Goal: Task Accomplishment & Management: Manage account settings

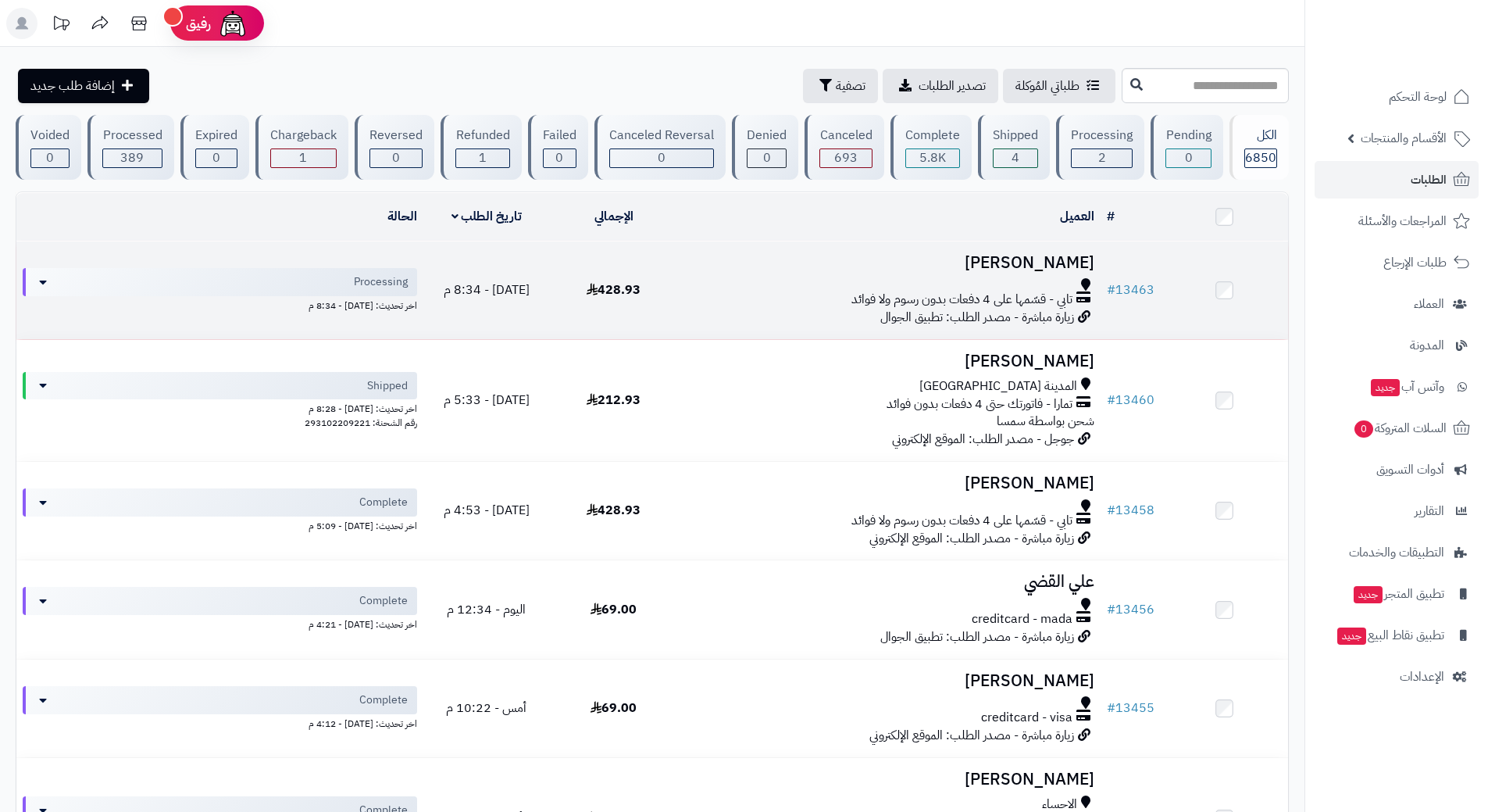
click at [740, 279] on div at bounding box center [890, 285] width 411 height 13
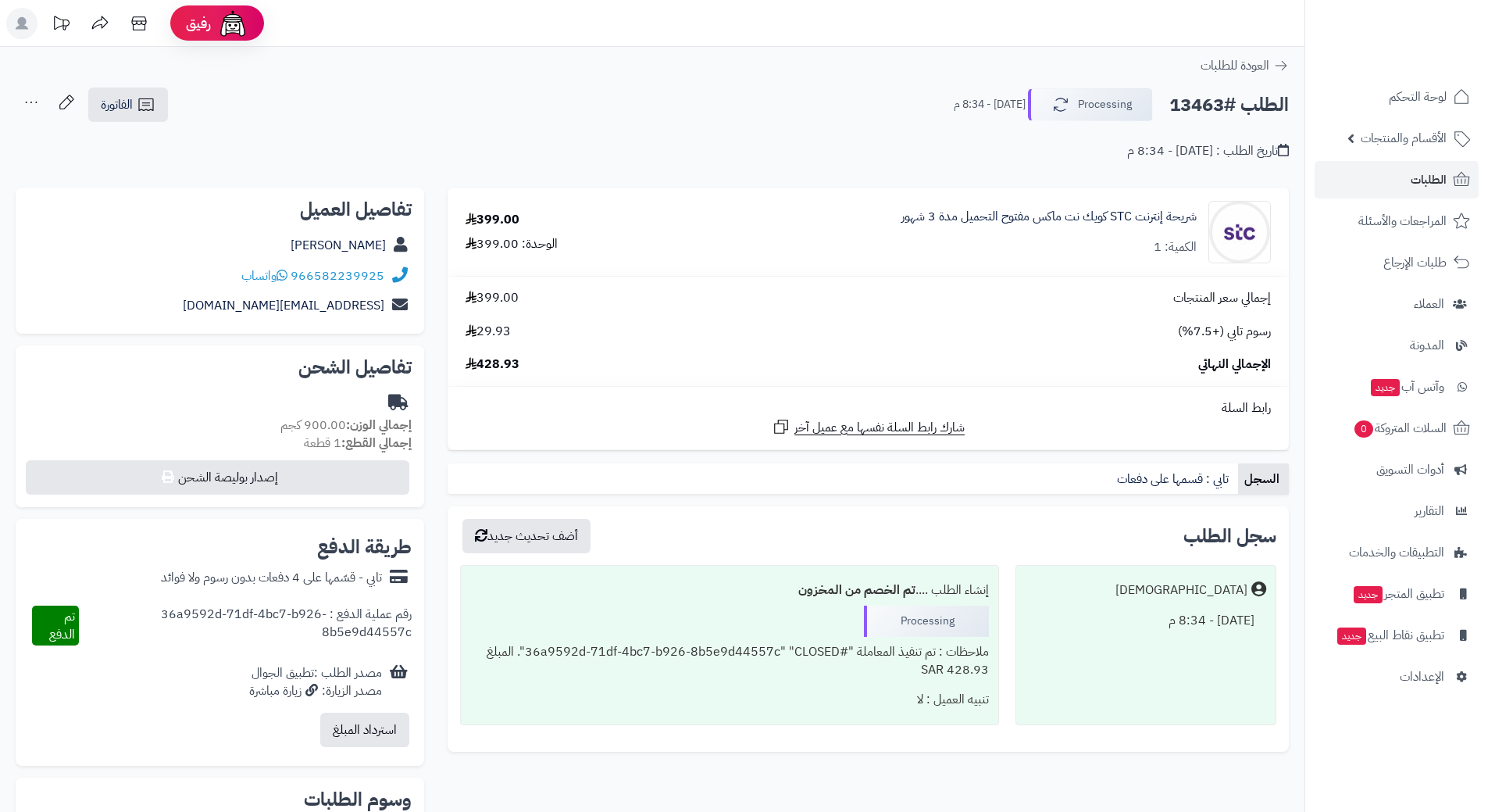
click at [1212, 103] on h2 "الطلب #13463" at bounding box center [1229, 105] width 120 height 32
copy div "الطلب #13463 Processing"
click at [287, 272] on icon at bounding box center [282, 275] width 11 height 13
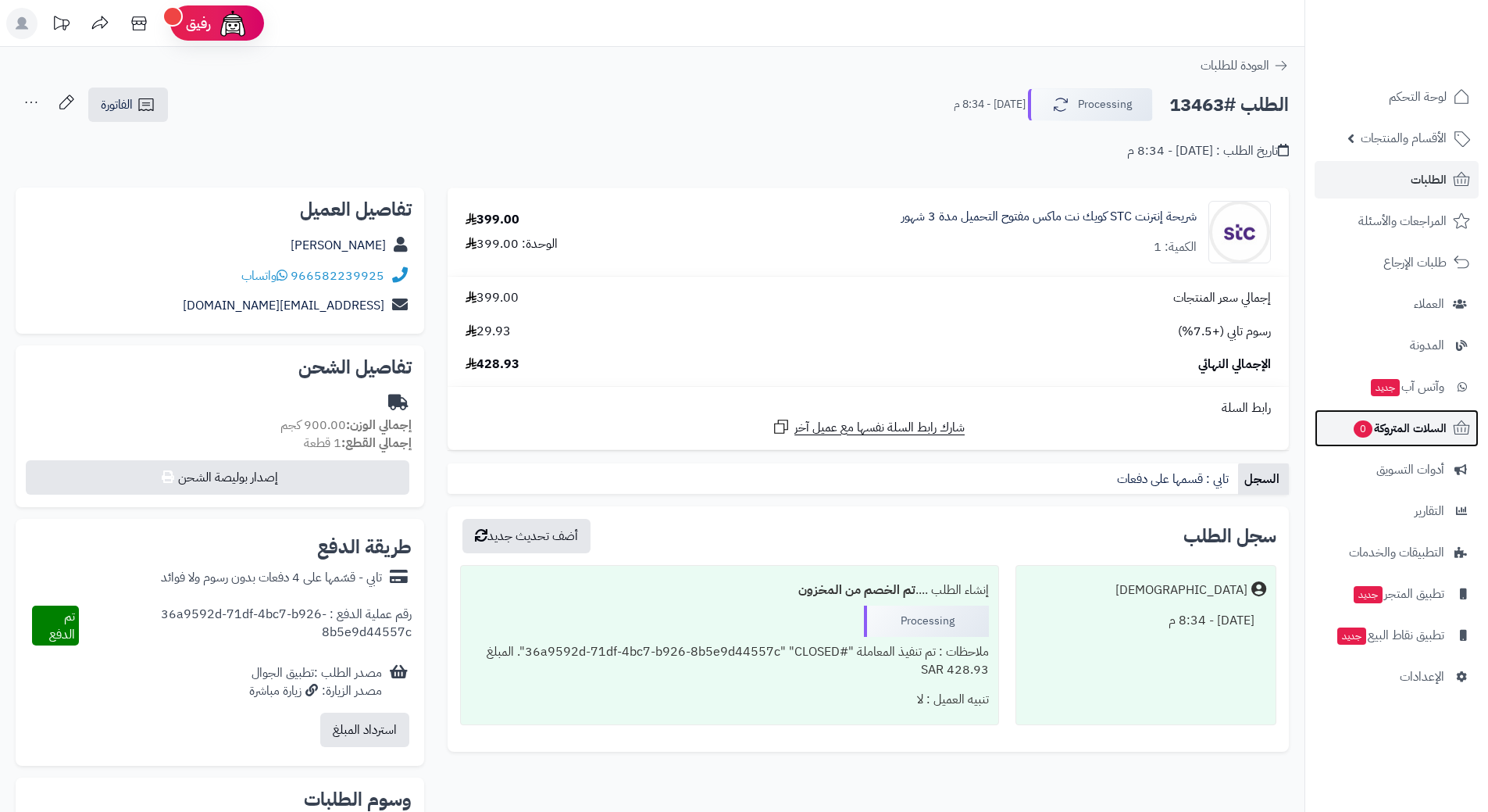
click at [1385, 437] on span "السلات المتروكة 0" at bounding box center [1400, 428] width 95 height 22
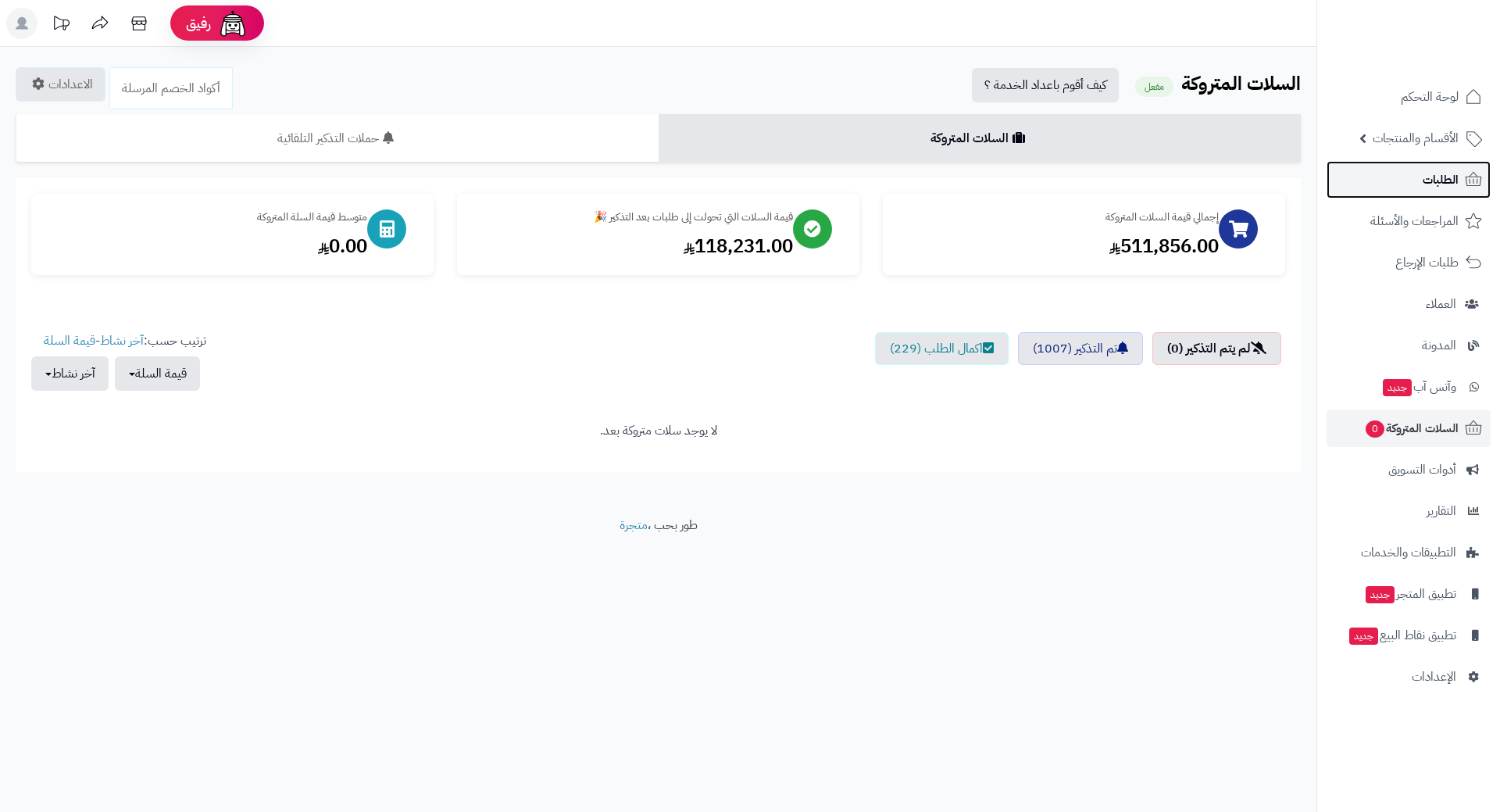
click at [1398, 174] on link "الطلبات" at bounding box center [1409, 180] width 164 height 38
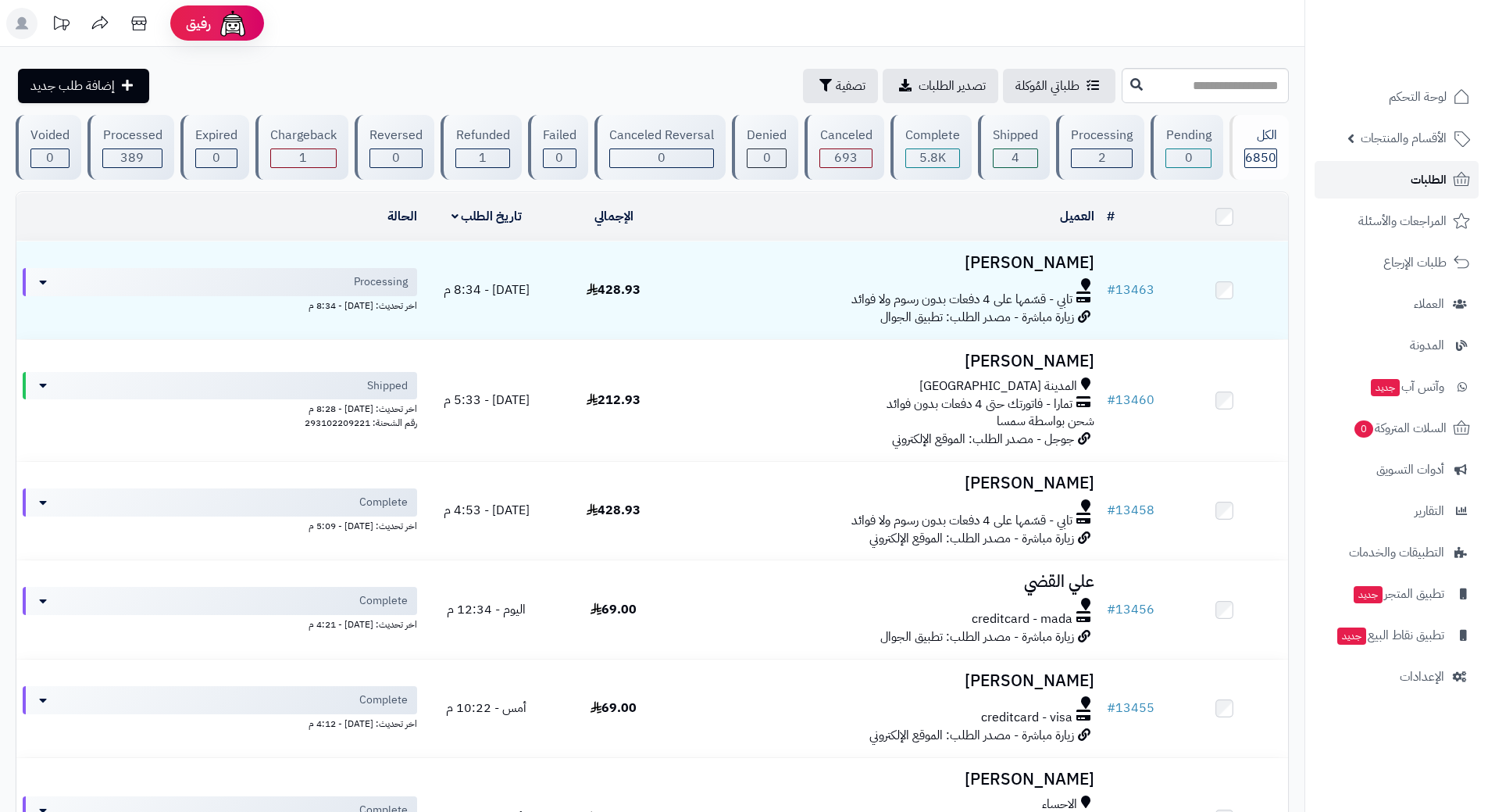
click at [1388, 174] on link "الطلبات" at bounding box center [1397, 180] width 164 height 38
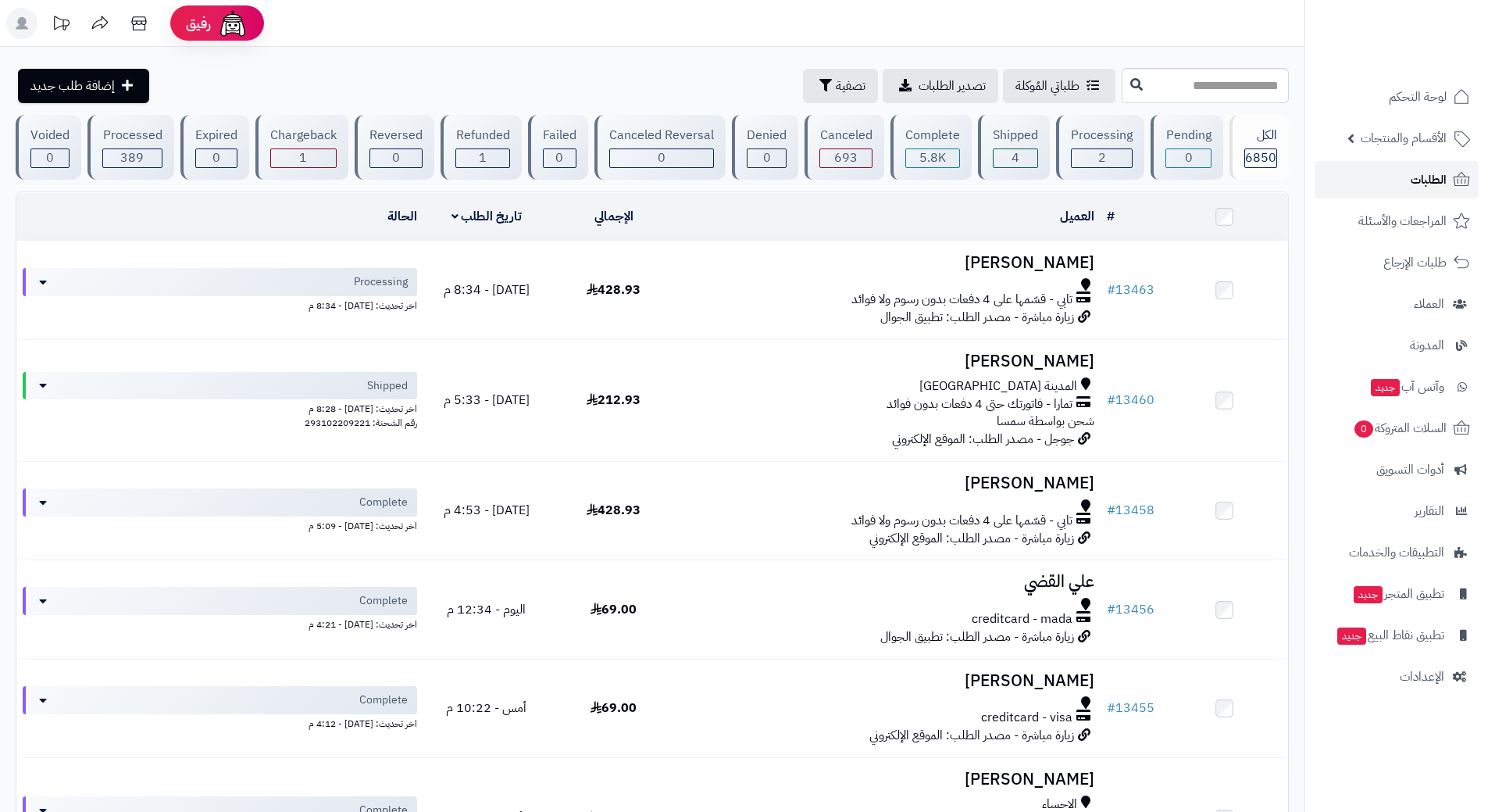
click at [1383, 176] on link "الطلبات" at bounding box center [1397, 180] width 164 height 38
click at [1423, 205] on link "المراجعات والأسئلة" at bounding box center [1397, 222] width 164 height 38
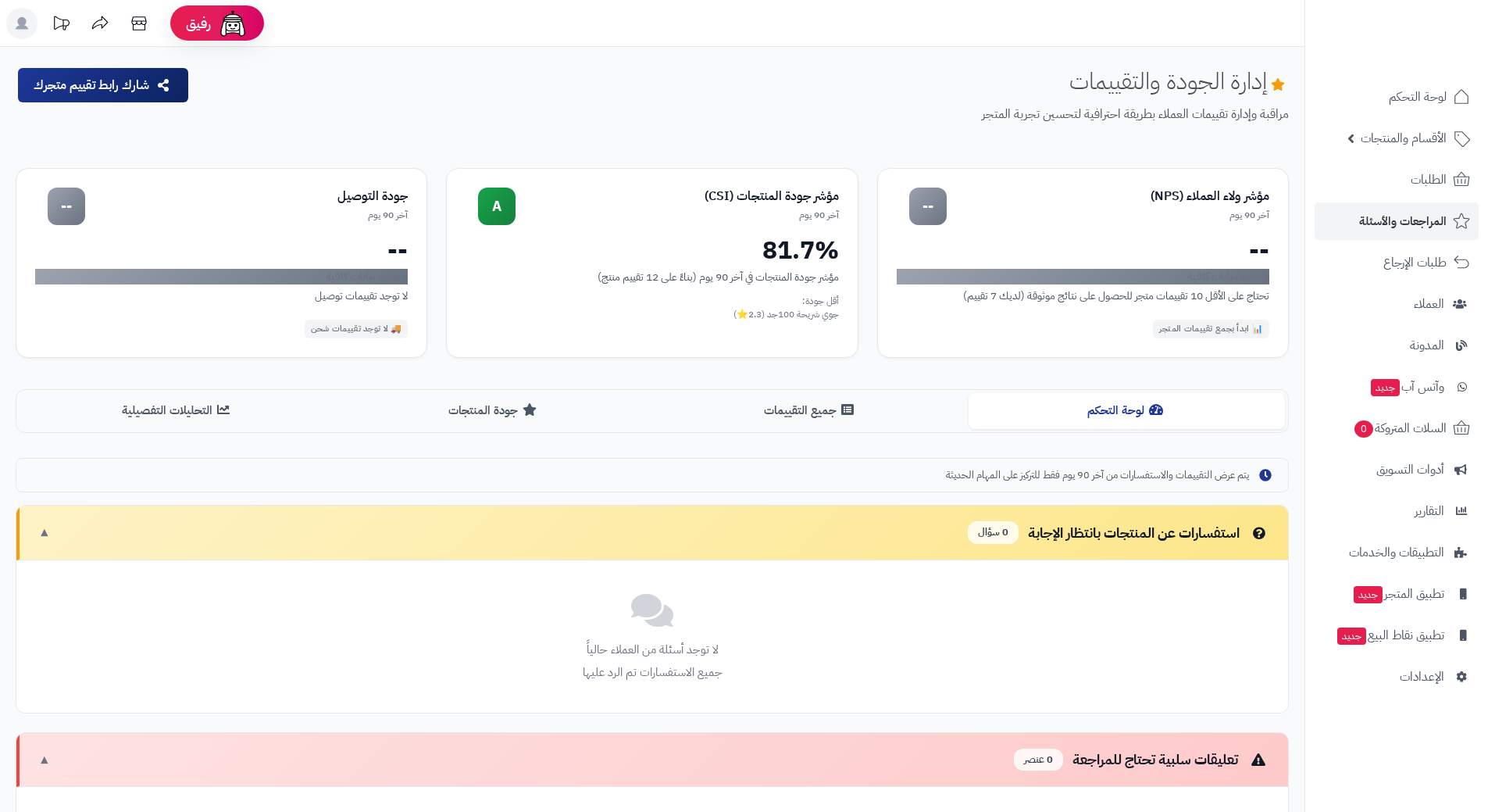
click at [1412, 181] on span "الطلبات" at bounding box center [1429, 179] width 36 height 22
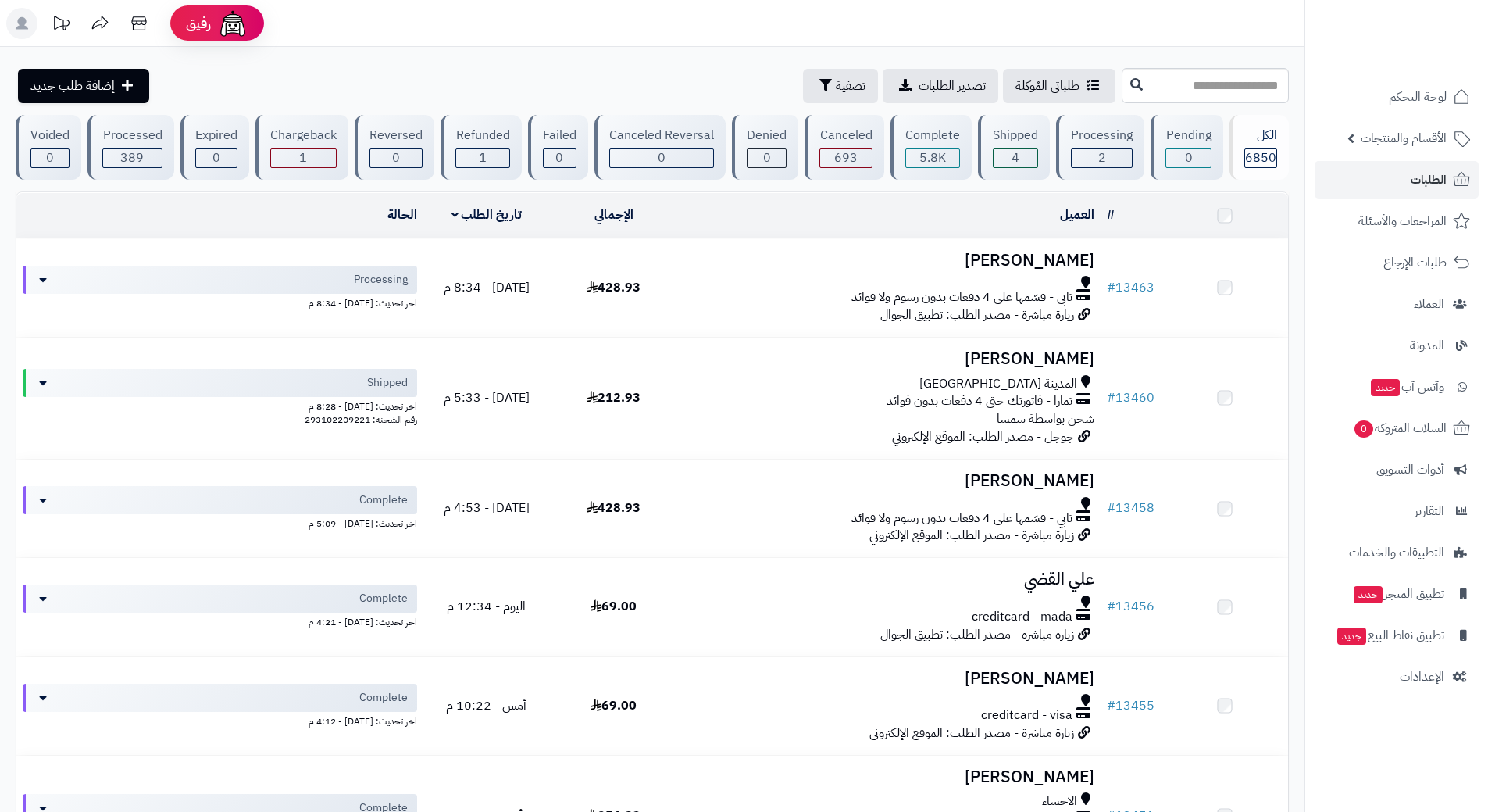
click at [1412, 182] on span "الطلبات" at bounding box center [1429, 179] width 36 height 22
drag, startPoint x: 0, startPoint y: 0, endPoint x: 1376, endPoint y: 173, distance: 1386.8
click at [1377, 171] on link "الطلبات" at bounding box center [1397, 180] width 164 height 38
click at [1429, 184] on span "الطلبات" at bounding box center [1429, 179] width 36 height 22
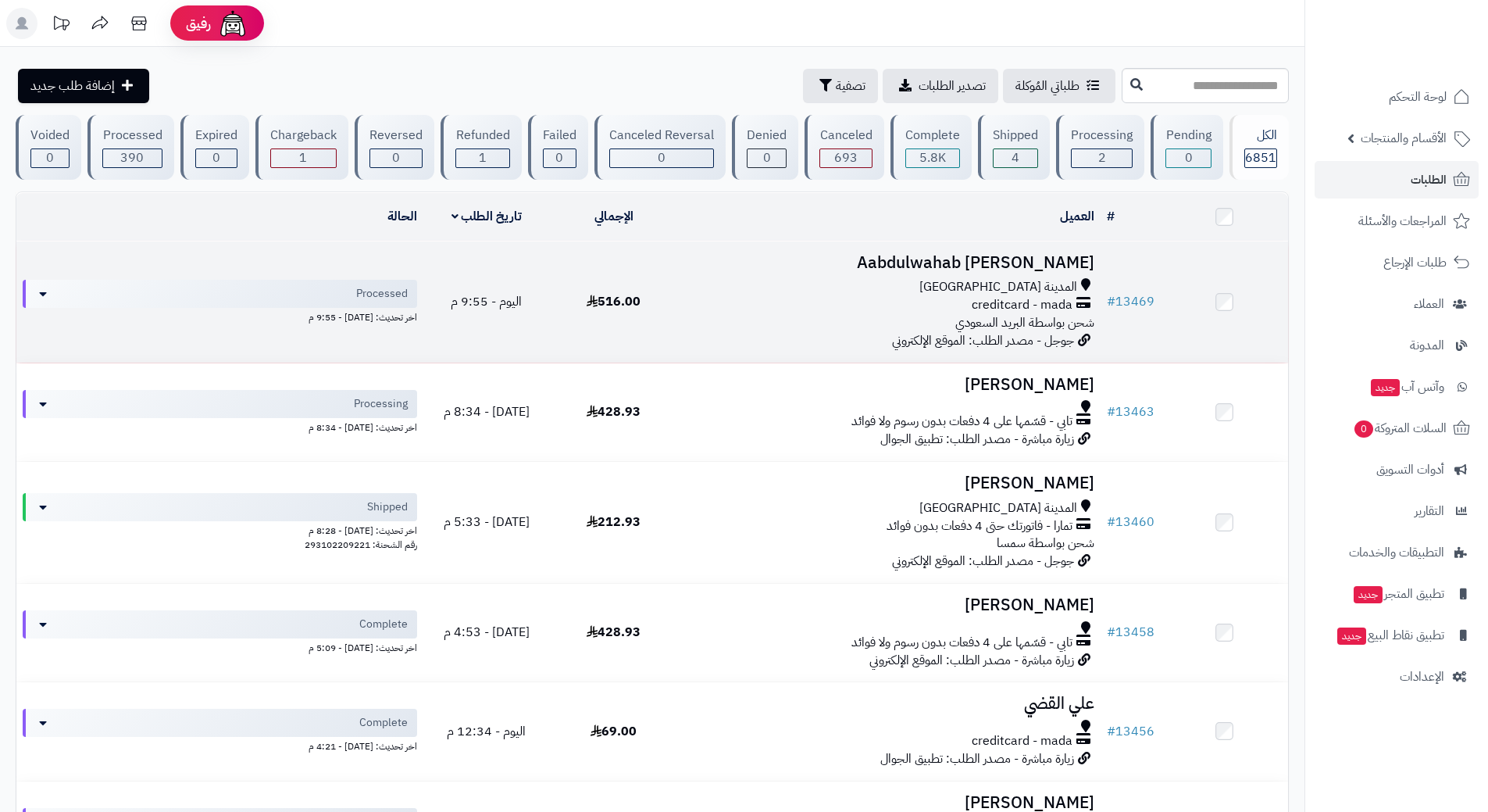
click at [719, 306] on div "creditcard - mada" at bounding box center [890, 306] width 411 height 18
click at [719, 306] on div "creditcard - mada" at bounding box center [890, 306] width 411 height 18
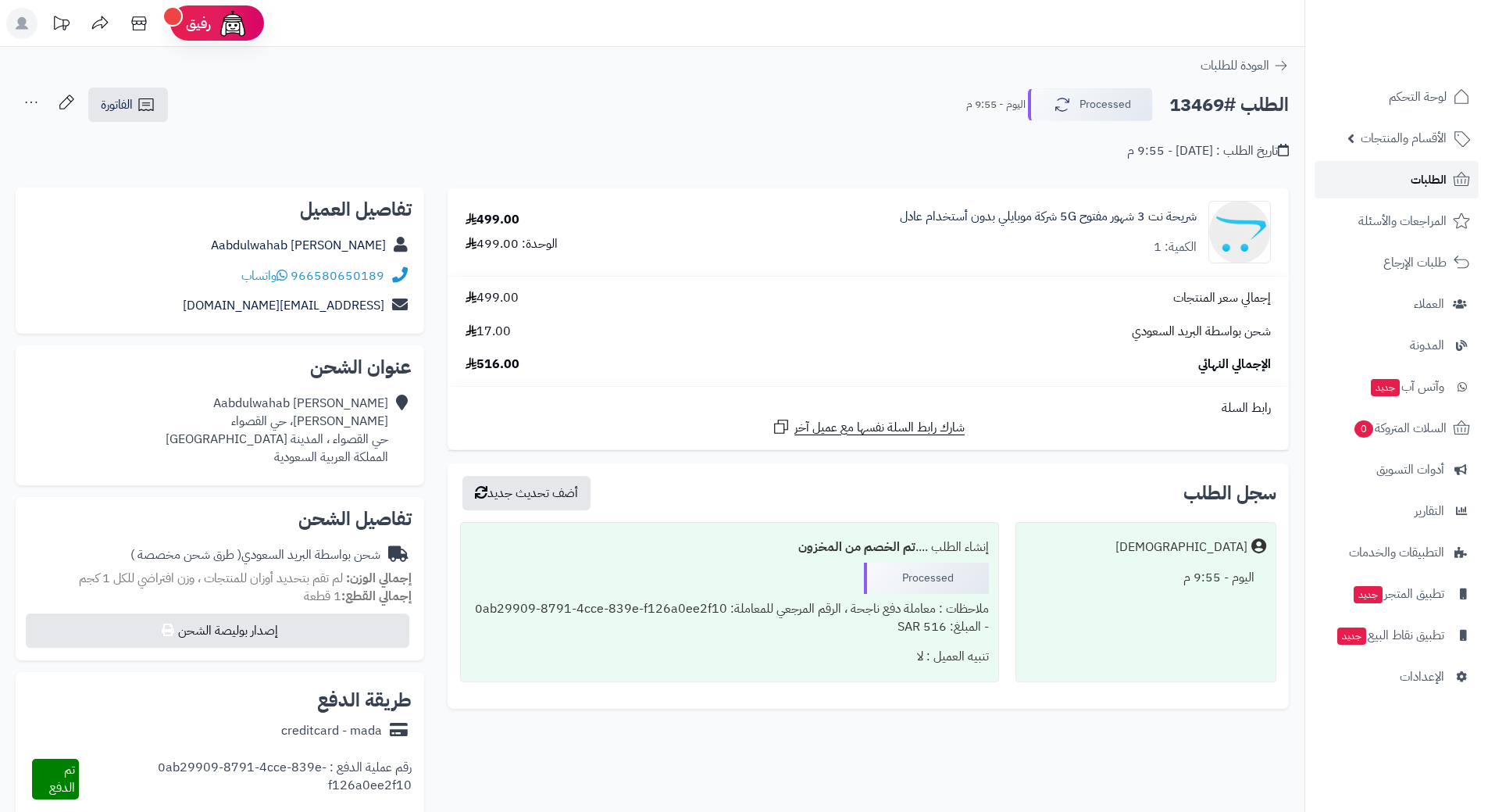
click at [1324, 181] on link "الطلبات" at bounding box center [1397, 180] width 164 height 38
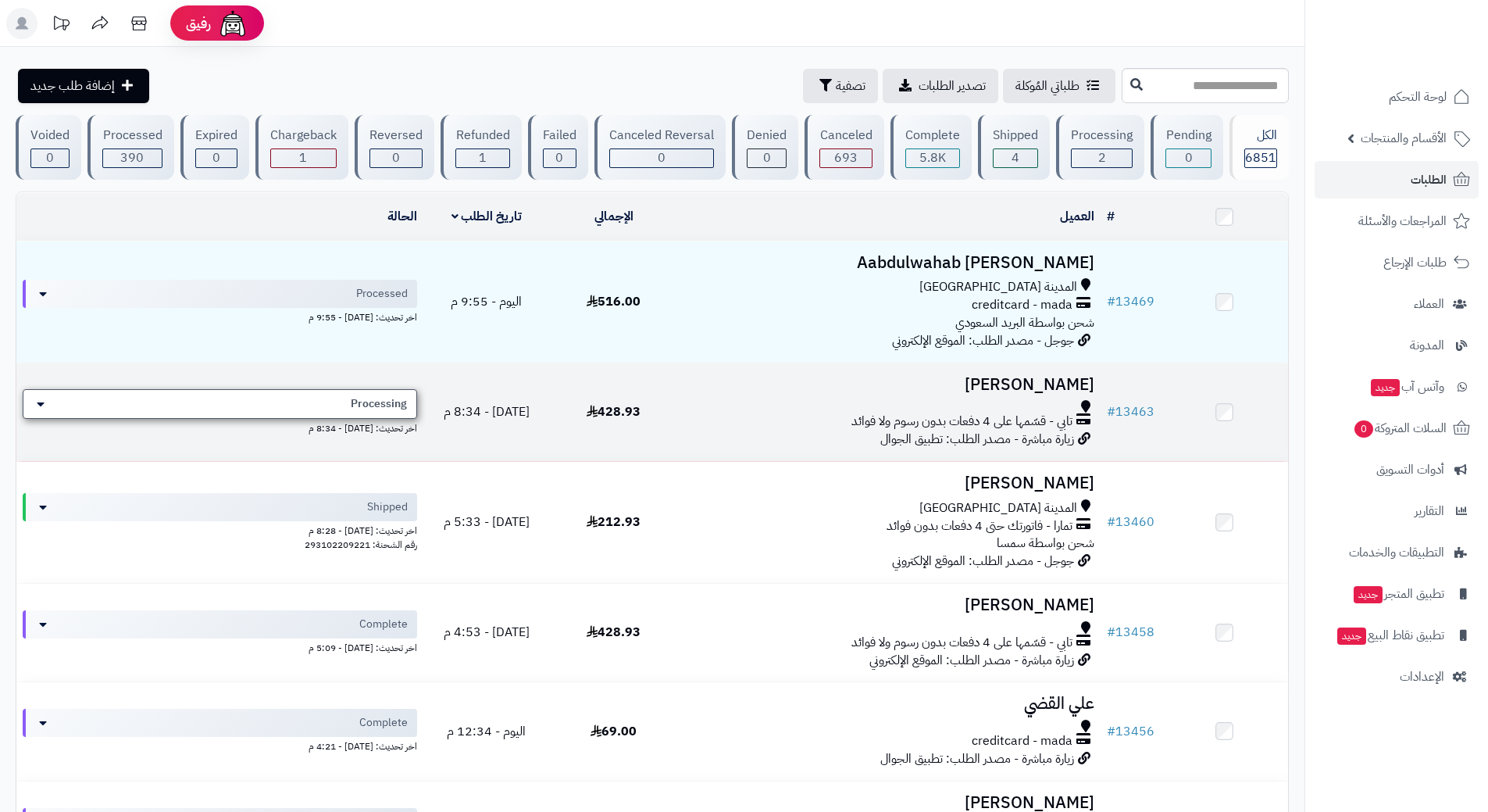
click at [367, 402] on span "Processing" at bounding box center [379, 404] width 56 height 15
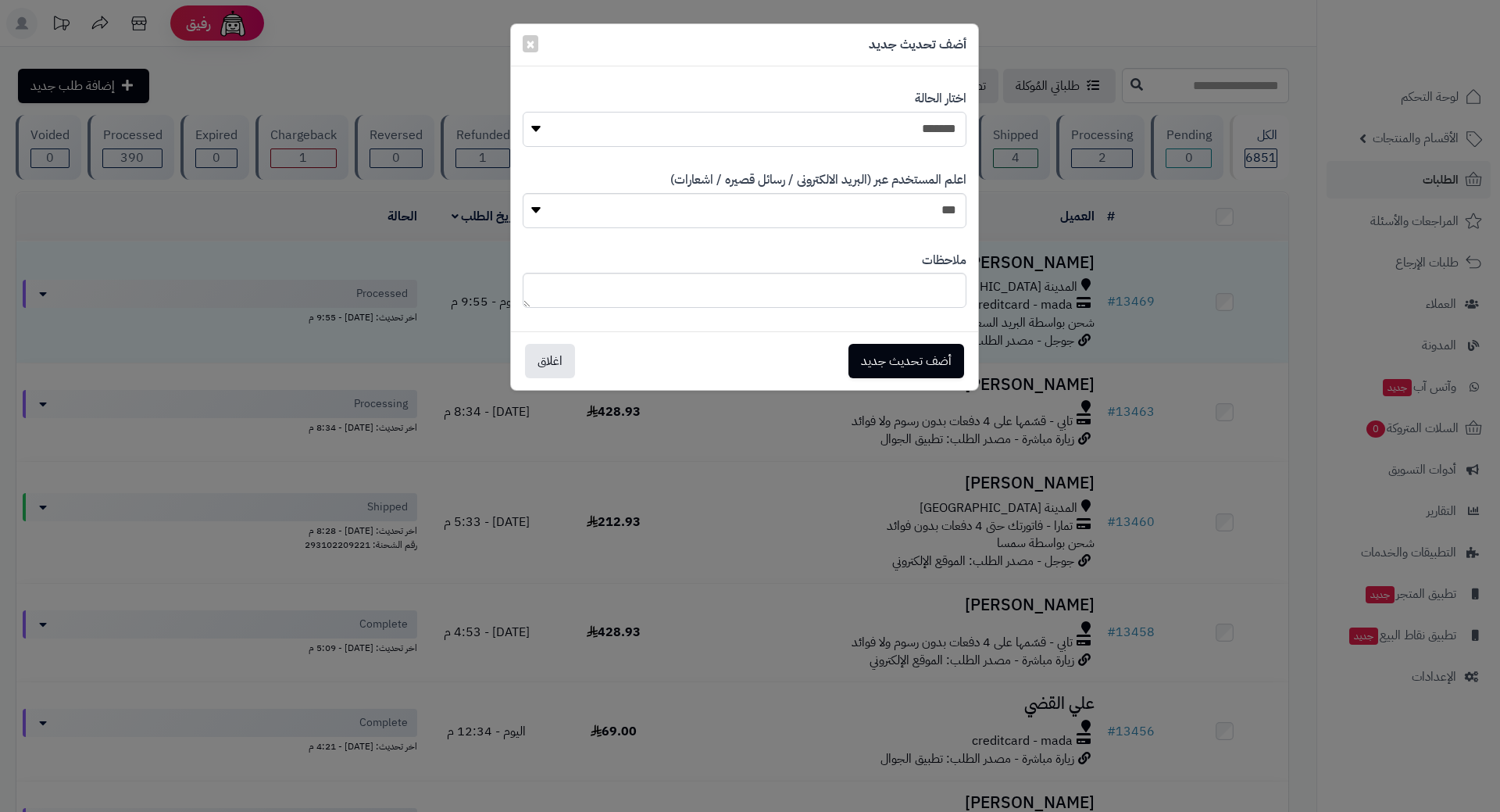
drag, startPoint x: 809, startPoint y: 132, endPoint x: 818, endPoint y: 134, distance: 9.2
click at [809, 132] on select "**********" at bounding box center [745, 129] width 444 height 35
select select "*"
click at [523, 112] on select "**********" at bounding box center [745, 129] width 444 height 35
click at [908, 348] on button "أضف تحديث جديد" at bounding box center [906, 360] width 115 height 34
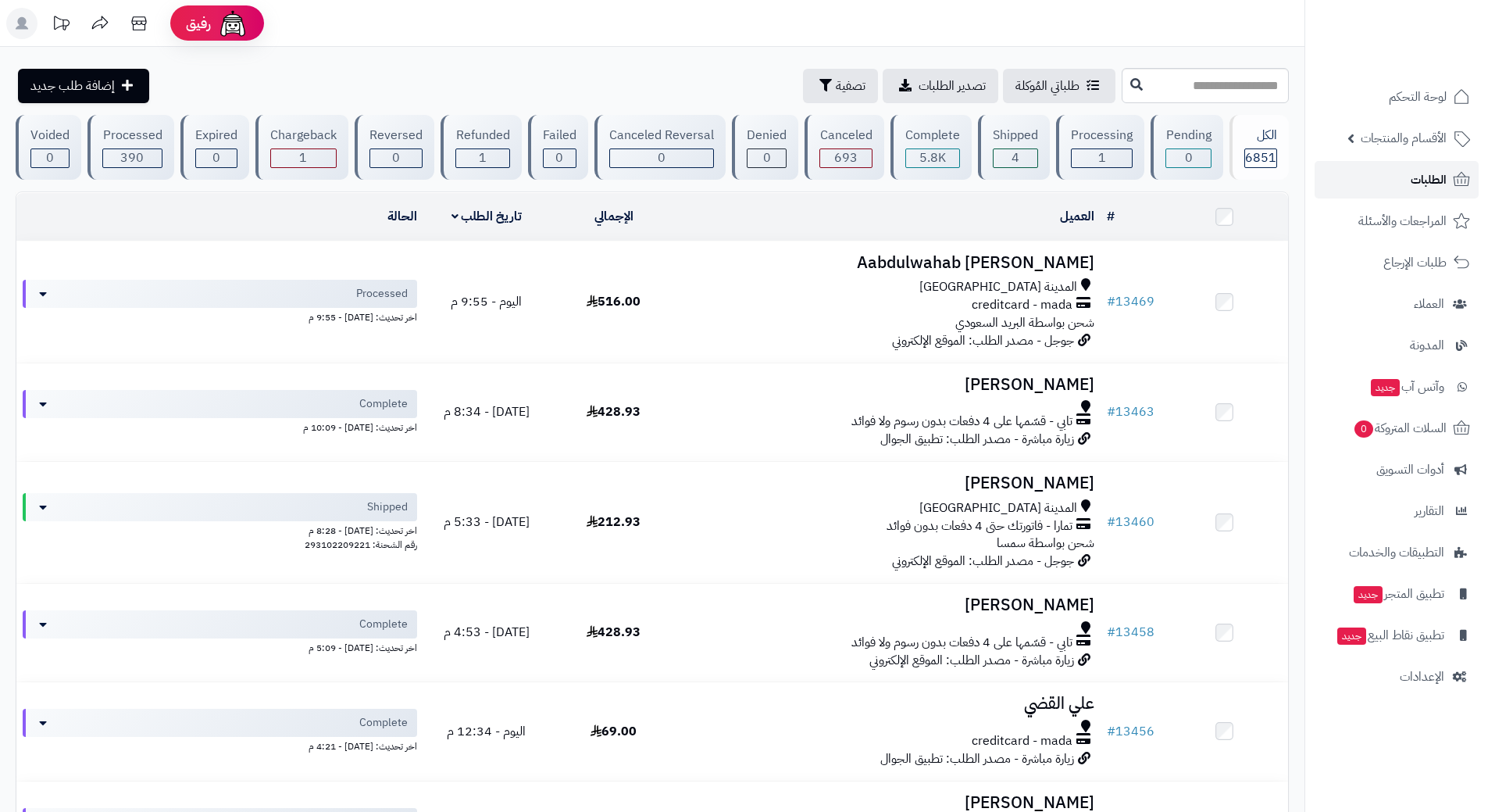
click at [1372, 179] on link "الطلبات" at bounding box center [1397, 180] width 164 height 38
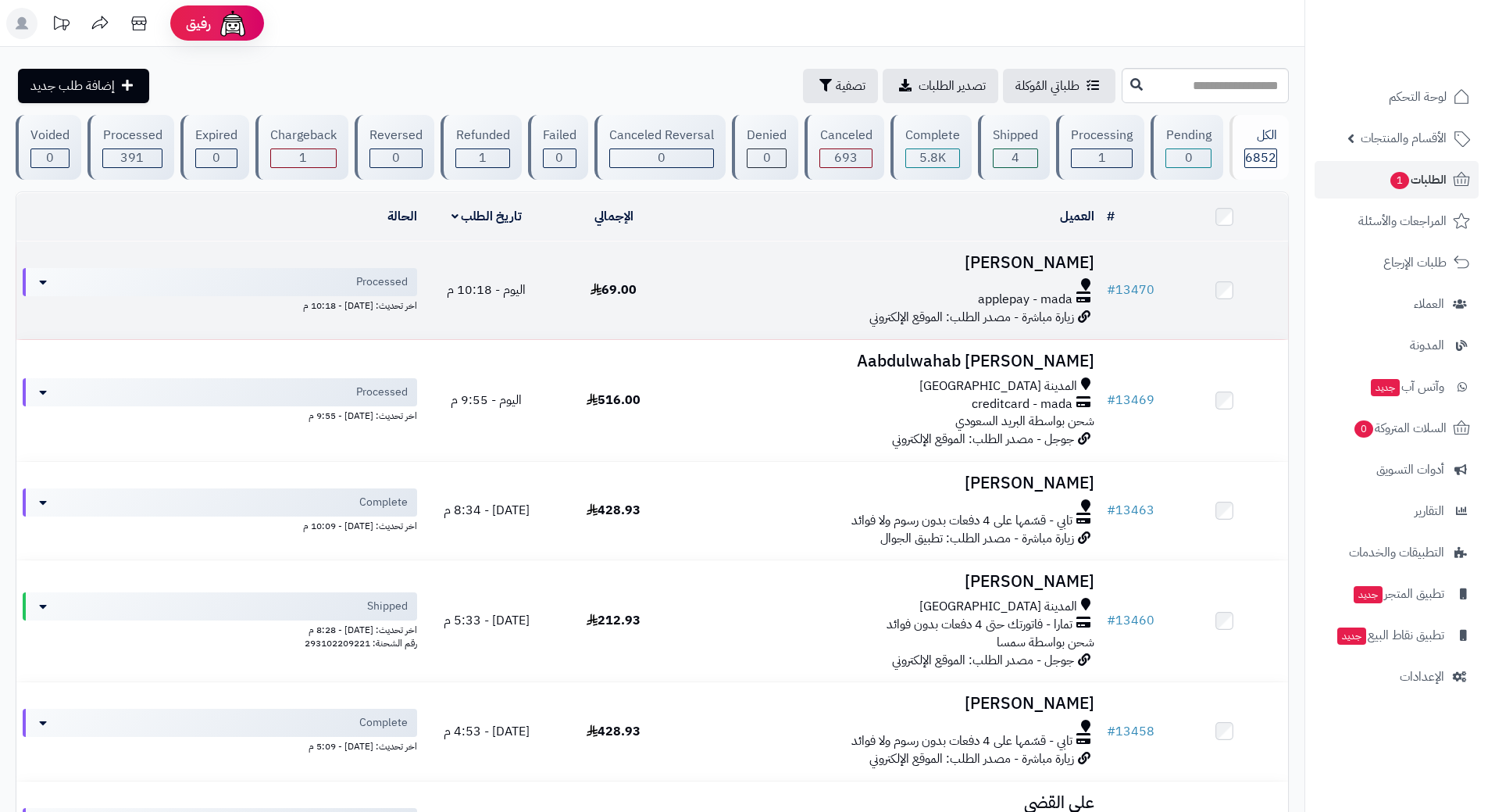
click at [764, 298] on div "applepay - mada" at bounding box center [890, 299] width 411 height 18
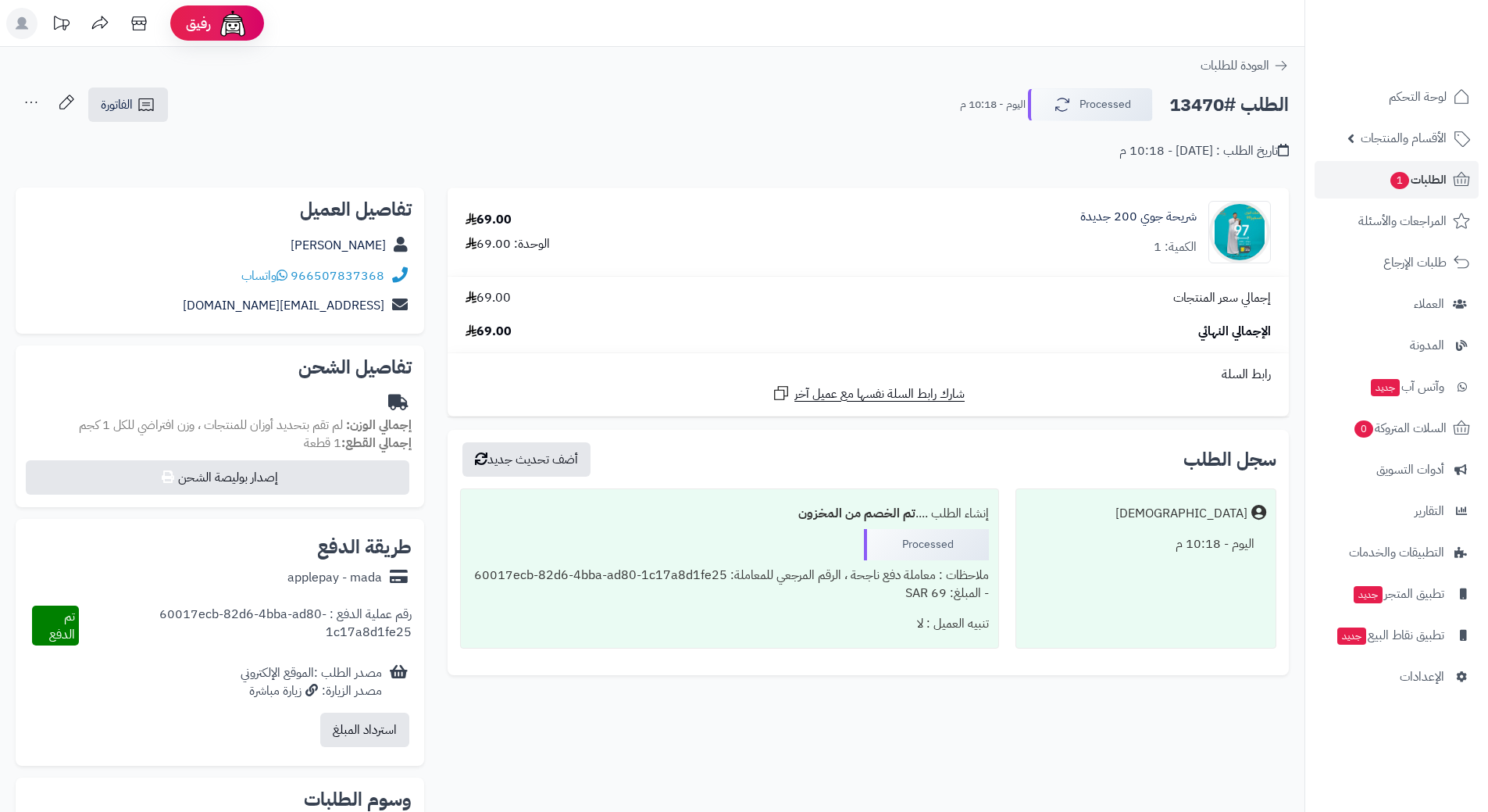
click at [1216, 103] on h2 "الطلب #13470" at bounding box center [1229, 105] width 120 height 32
copy div "الطلب #13470 Processed"
click at [288, 274] on icon at bounding box center [282, 275] width 11 height 13
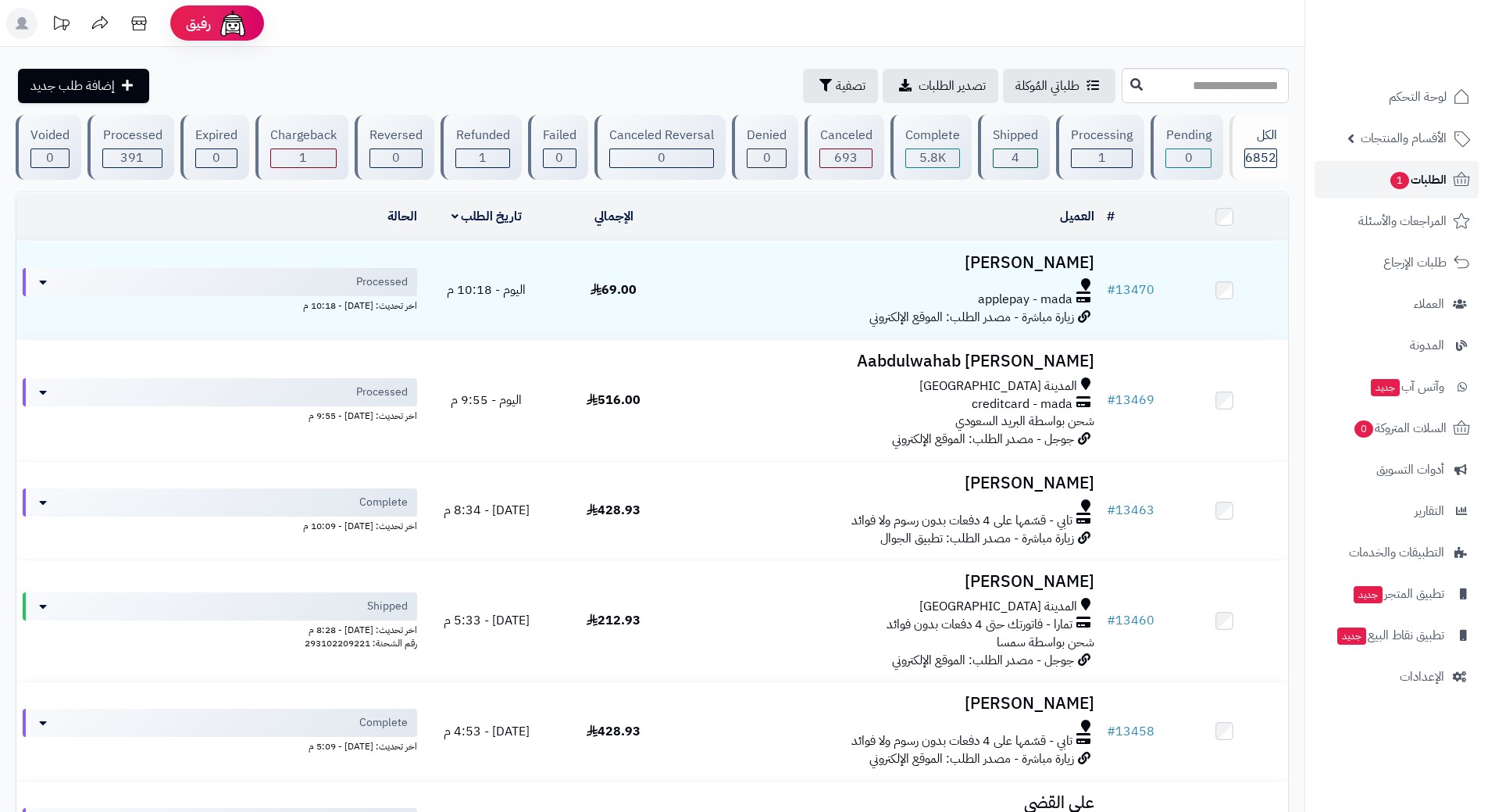
click at [1383, 180] on link "الطلبات 1" at bounding box center [1397, 180] width 164 height 38
click at [1363, 176] on link "الطلبات 1" at bounding box center [1397, 180] width 164 height 38
click at [1323, 181] on link "الطلبات 1" at bounding box center [1397, 180] width 164 height 38
click at [1124, 75] on input "text" at bounding box center [1206, 85] width 168 height 35
type input "*****"
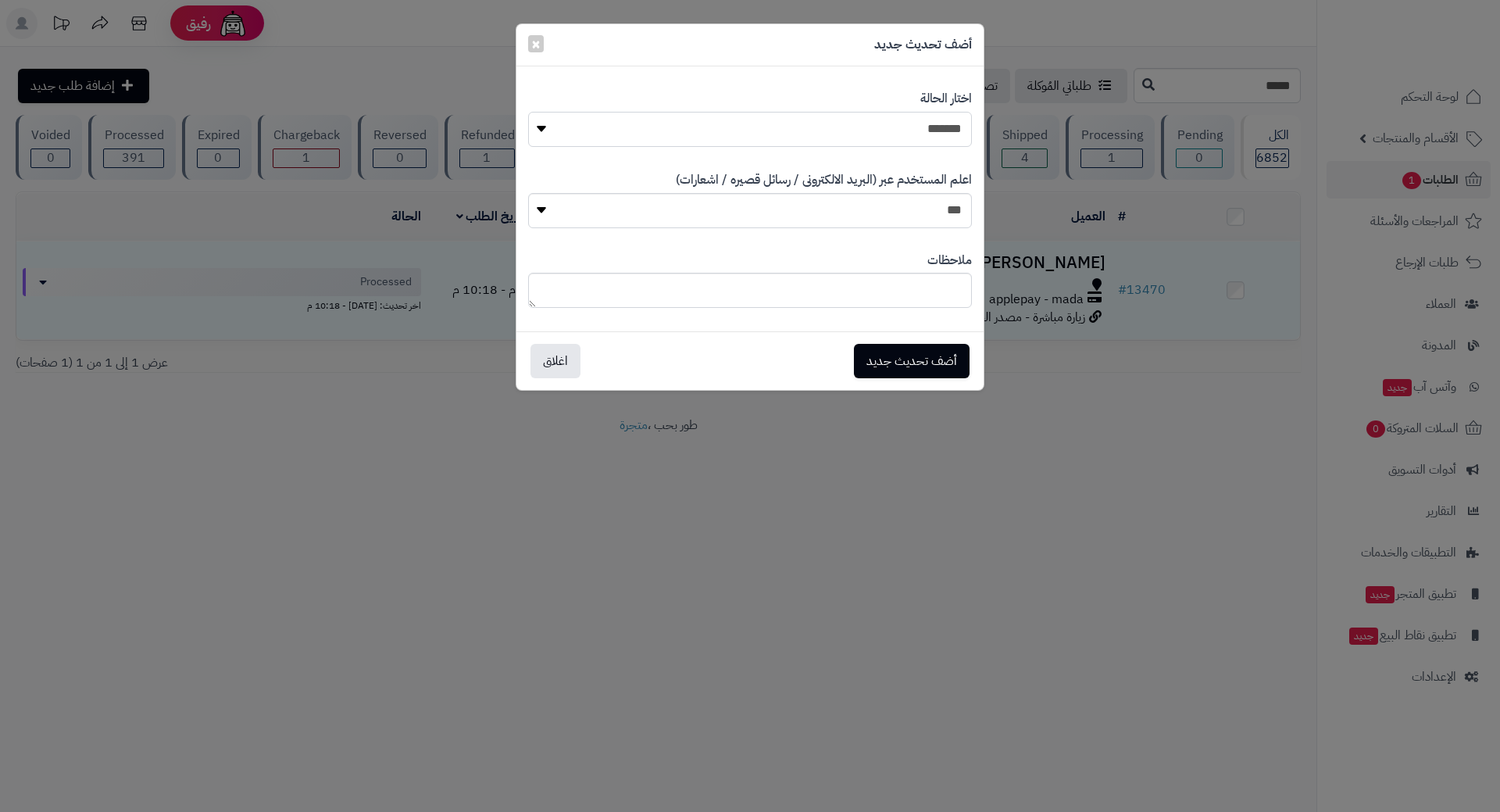
drag, startPoint x: 743, startPoint y: 127, endPoint x: 752, endPoint y: 127, distance: 9.0
click at [743, 127] on select "**********" at bounding box center [750, 129] width 444 height 35
select select "*"
click at [528, 112] on select "**********" at bounding box center [750, 129] width 444 height 35
click at [873, 351] on button "أضف تحديث جديد" at bounding box center [912, 360] width 115 height 34
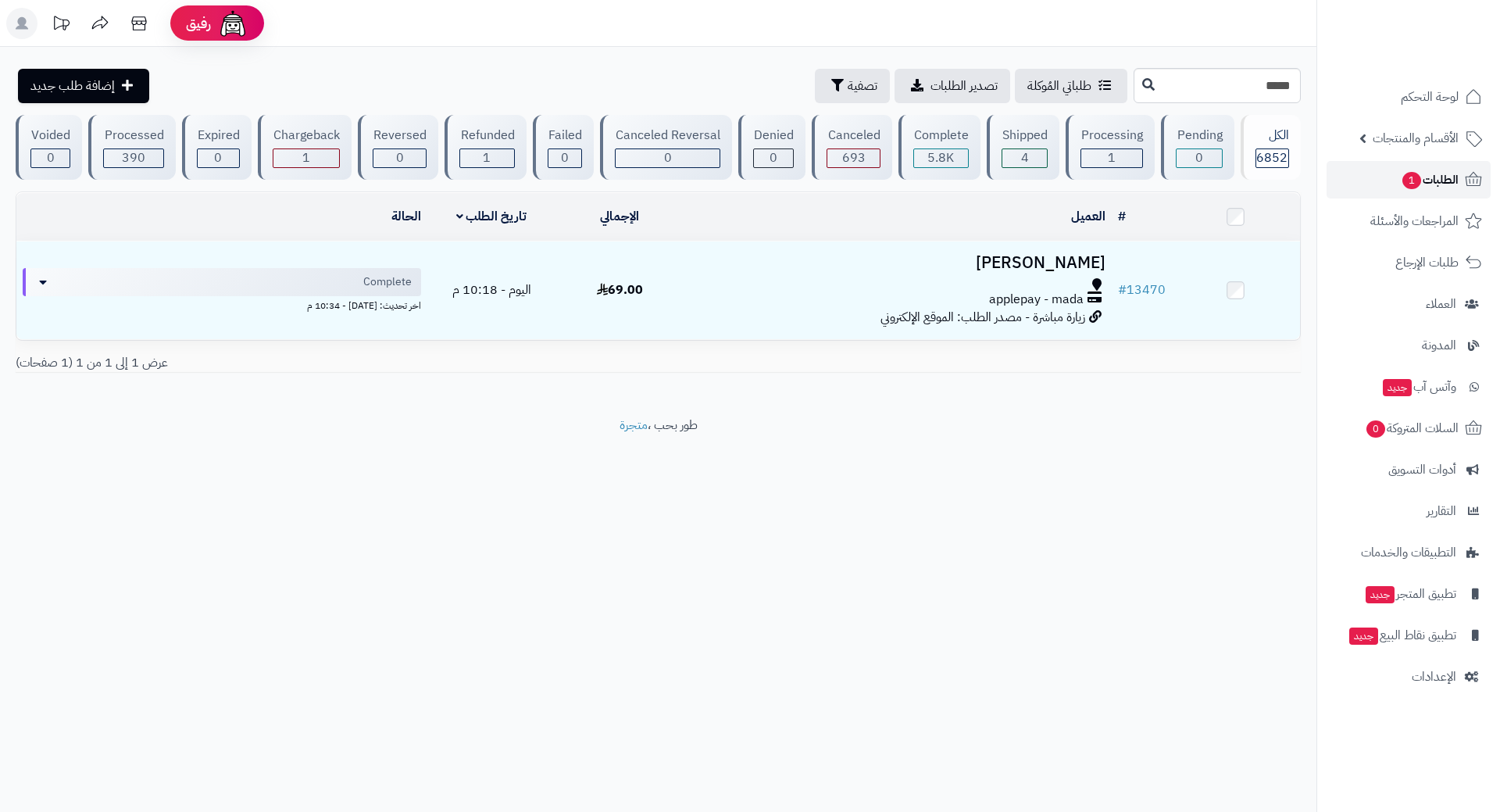
click at [1357, 165] on link "الطلبات 1" at bounding box center [1409, 180] width 164 height 38
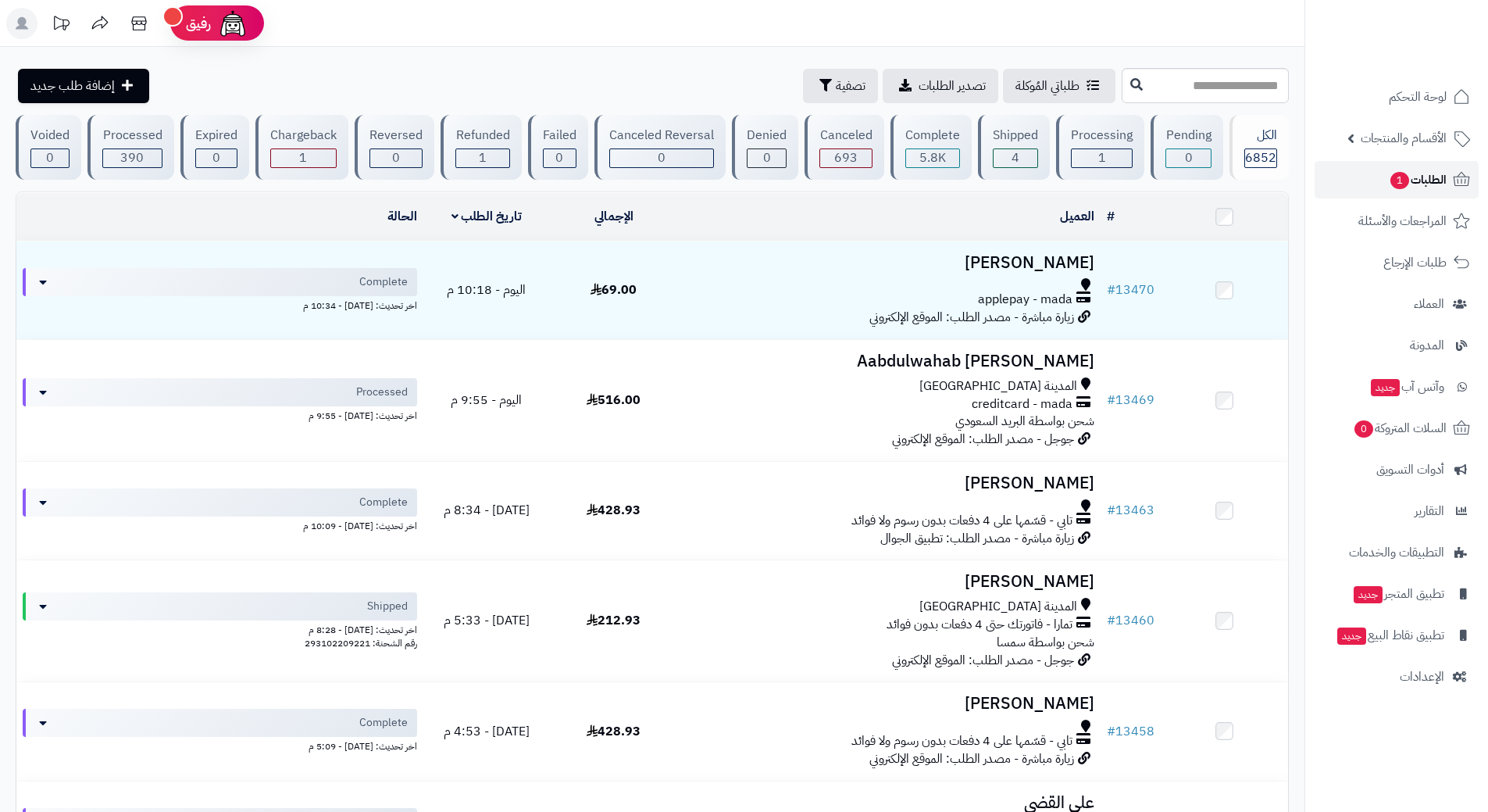
click at [1396, 174] on span "1" at bounding box center [1400, 180] width 19 height 17
